Goal: Consume media (video, audio): Consume media (video, audio)

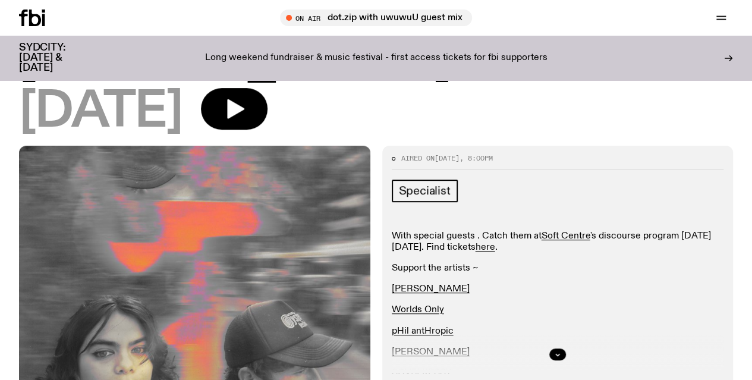
scroll to position [211, 0]
click at [268, 130] on button "button" at bounding box center [234, 110] width 67 height 42
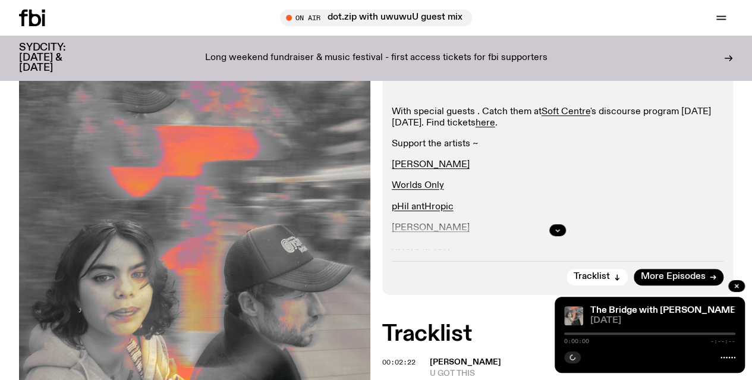
scroll to position [400, 0]
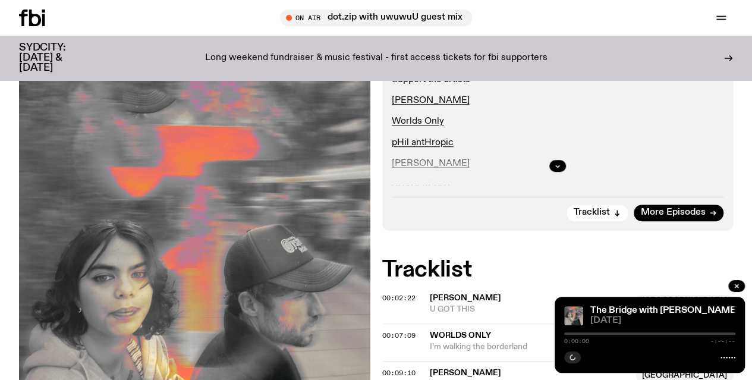
click at [548, 185] on div at bounding box center [558, 166] width 332 height 38
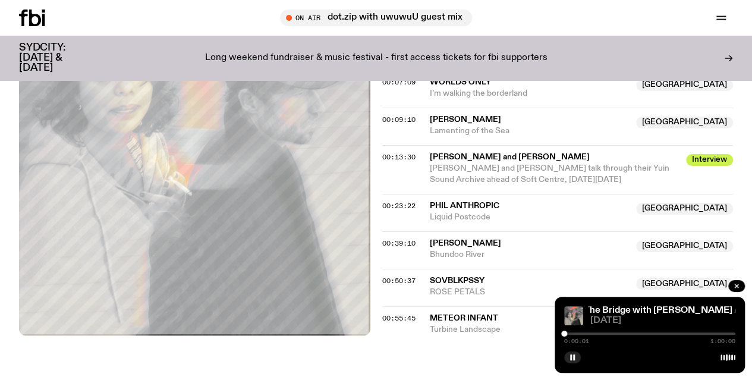
scroll to position [654, 0]
click at [598, 336] on div "0:00:05 1:00:00" at bounding box center [649, 337] width 171 height 14
click at [597, 332] on div at bounding box center [649, 333] width 171 height 2
click at [607, 332] on div at bounding box center [649, 333] width 171 height 2
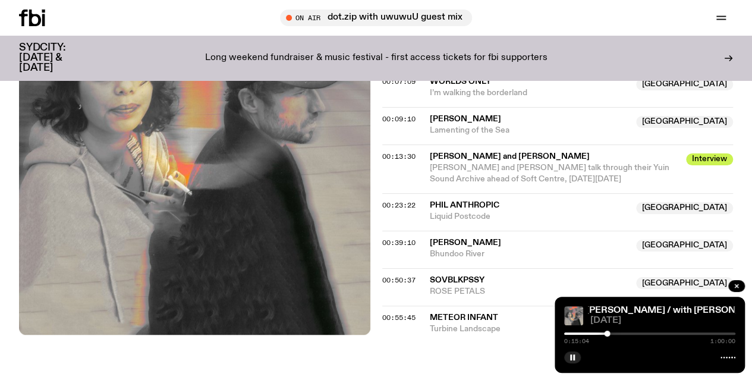
click at [600, 332] on div at bounding box center [521, 333] width 171 height 2
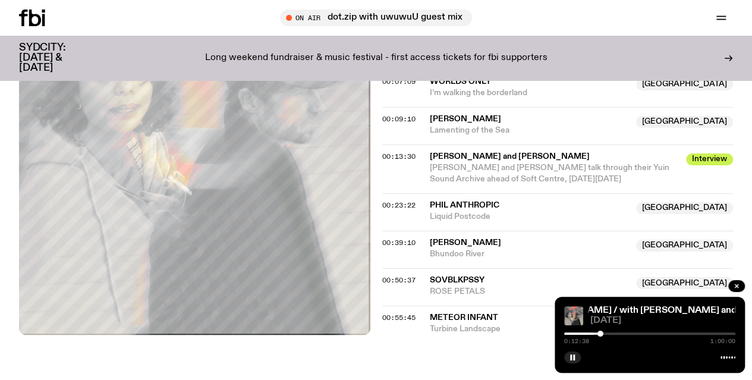
click at [605, 333] on div at bounding box center [649, 333] width 171 height 2
click at [602, 332] on div at bounding box center [519, 333] width 171 height 2
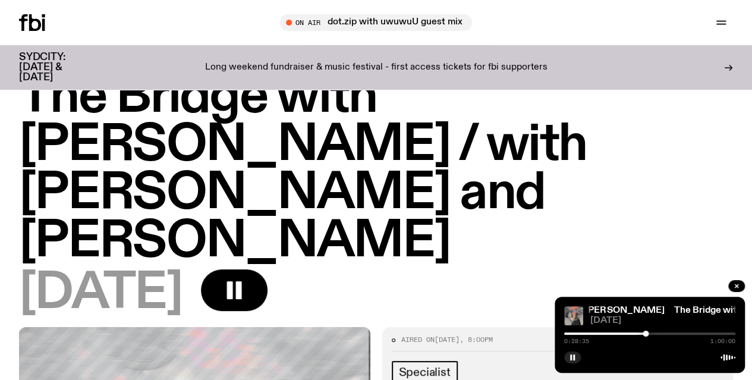
scroll to position [0, 0]
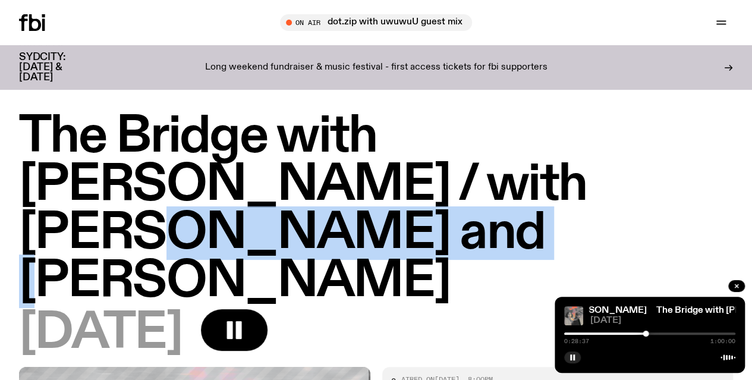
drag, startPoint x: 392, startPoint y: 232, endPoint x: 5, endPoint y: 248, distance: 387.3
click at [5, 248] on div "The Bridge with [PERSON_NAME] / with [PERSON_NAME] and [PERSON_NAME] [DATE]" at bounding box center [376, 240] width 752 height 254
copy h1 "[PERSON_NAME]"
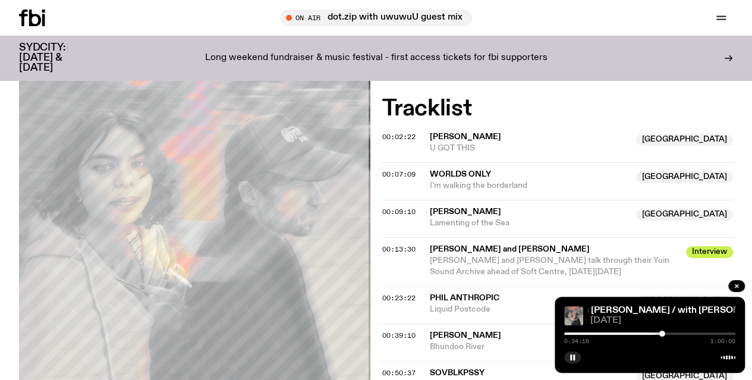
scroll to position [561, 0]
click at [563, 181] on span "Worlds Only" at bounding box center [530, 174] width 200 height 11
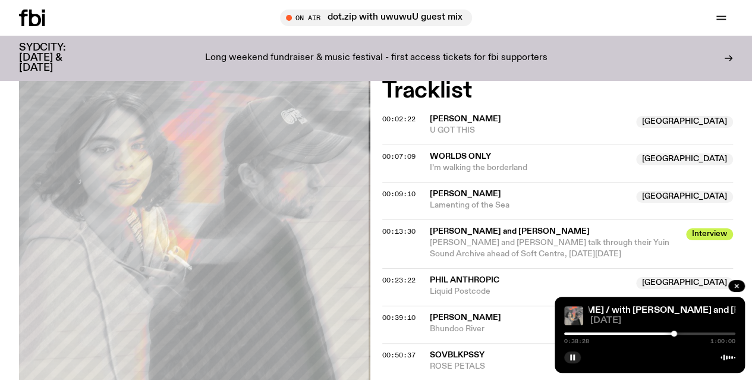
scroll to position [578, 0]
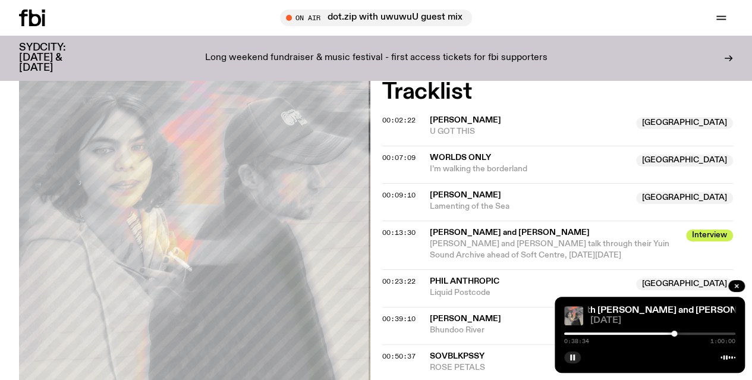
click at [669, 332] on div at bounding box center [588, 333] width 171 height 2
click at [672, 333] on div at bounding box center [672, 334] width 6 height 6
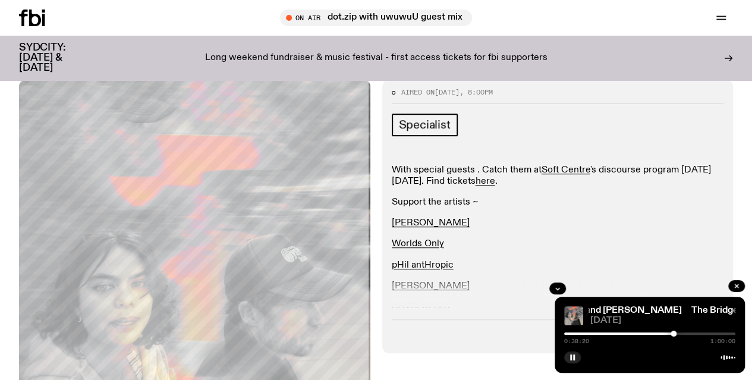
scroll to position [278, 0]
click at [571, 357] on rect "button" at bounding box center [571, 357] width 2 height 6
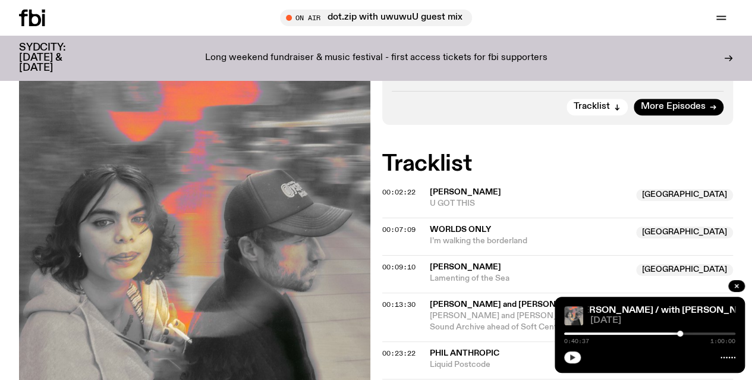
scroll to position [511, 0]
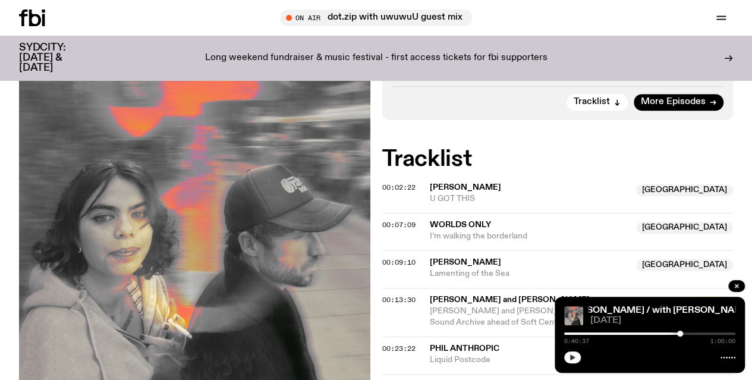
click at [575, 358] on icon "button" at bounding box center [572, 357] width 7 height 7
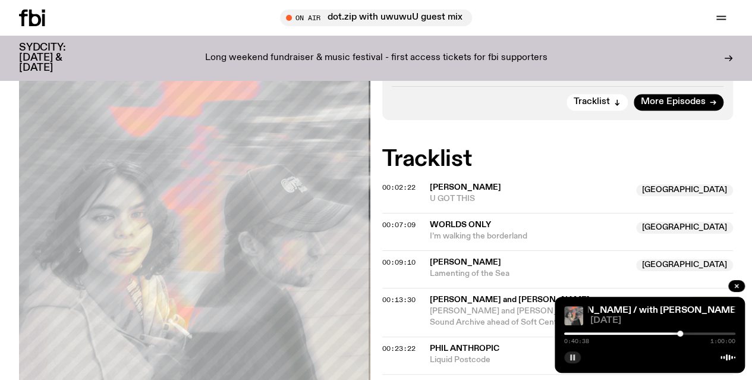
click at [688, 332] on div at bounding box center [649, 333] width 171 height 2
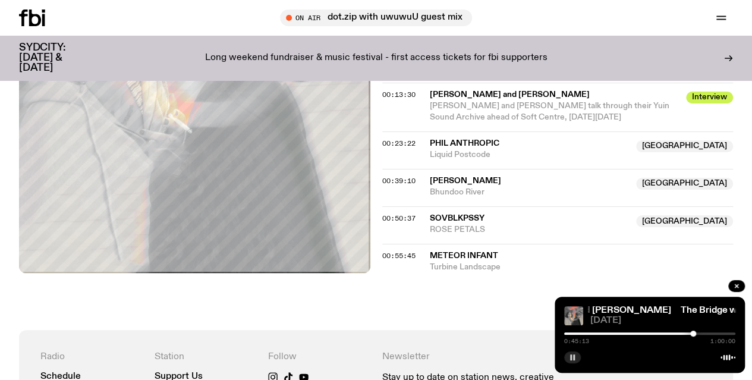
scroll to position [718, 0]
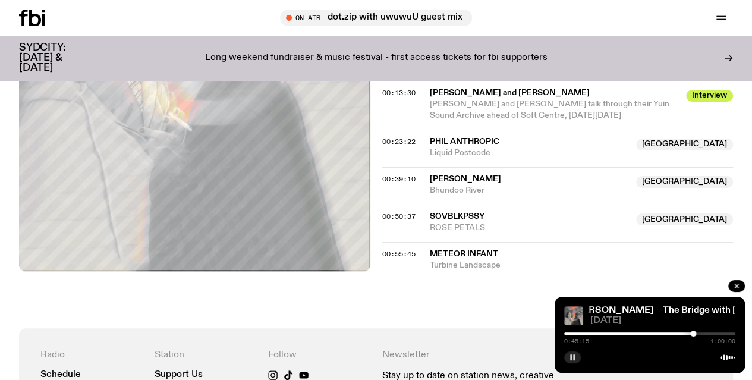
click at [700, 332] on div at bounding box center [649, 333] width 171 height 2
click at [709, 332] on div at bounding box center [649, 333] width 171 height 2
click at [717, 332] on div at bounding box center [649, 333] width 171 height 2
click at [727, 332] on div at bounding box center [649, 333] width 171 height 2
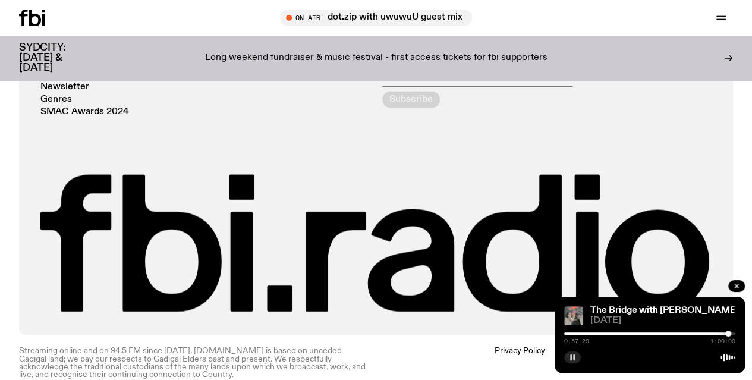
scroll to position [1103, 0]
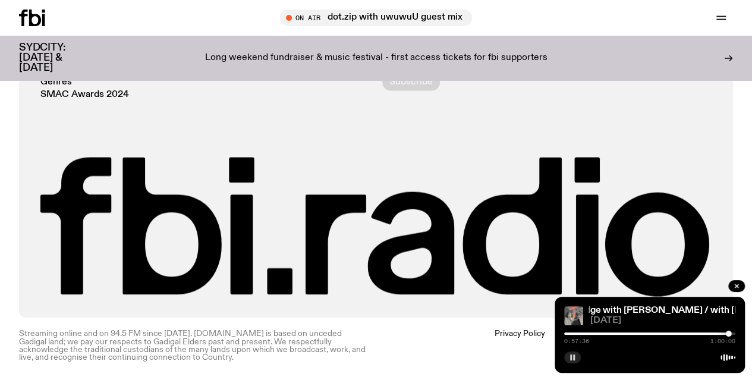
click at [731, 334] on div at bounding box center [649, 333] width 171 height 2
click at [576, 333] on div at bounding box center [645, 333] width 171 height 2
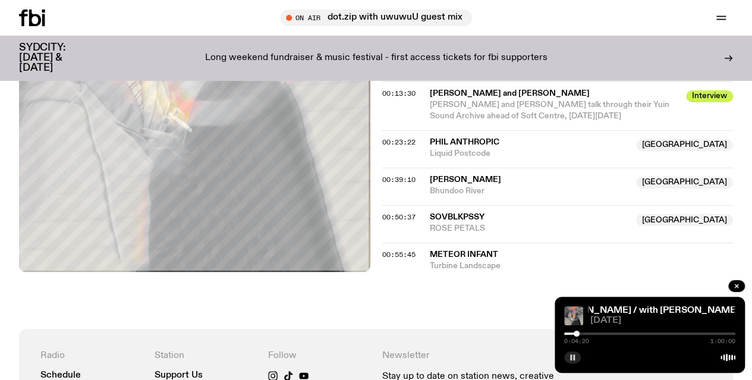
scroll to position [597, 0]
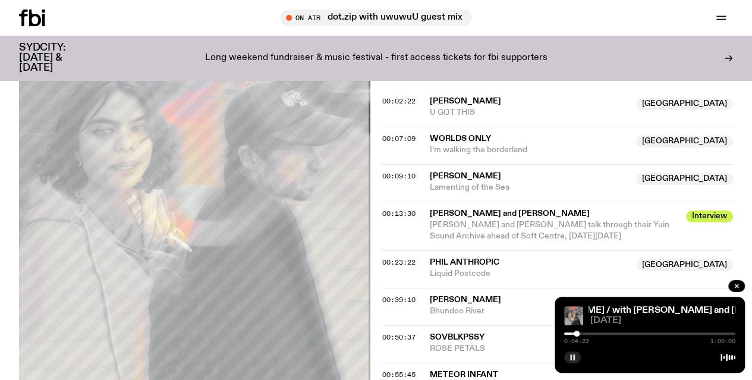
click at [589, 334] on div at bounding box center [649, 333] width 171 height 2
click at [592, 333] on div at bounding box center [649, 333] width 171 height 2
click at [589, 333] on div at bounding box center [592, 334] width 6 height 6
click at [590, 335] on div at bounding box center [590, 334] width 6 height 6
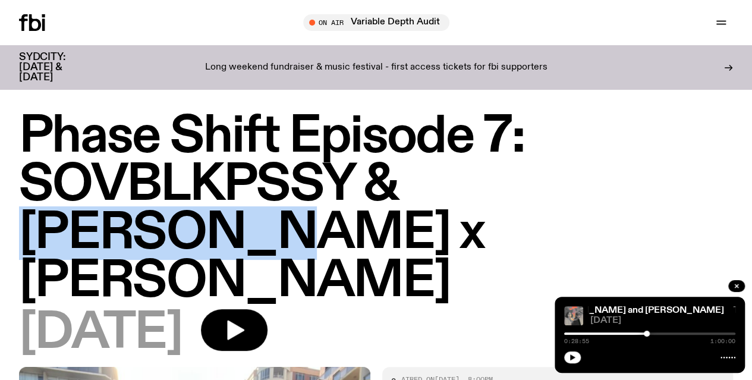
drag, startPoint x: 459, startPoint y: 197, endPoint x: 713, endPoint y: 193, distance: 253.9
click at [713, 193] on h1 "Phase Shift Episode 7: SOVBLKPSSY & [PERSON_NAME] x [PERSON_NAME]" at bounding box center [376, 209] width 714 height 193
copy h1 "[PERSON_NAME]"
